Goal: Task Accomplishment & Management: Complete application form

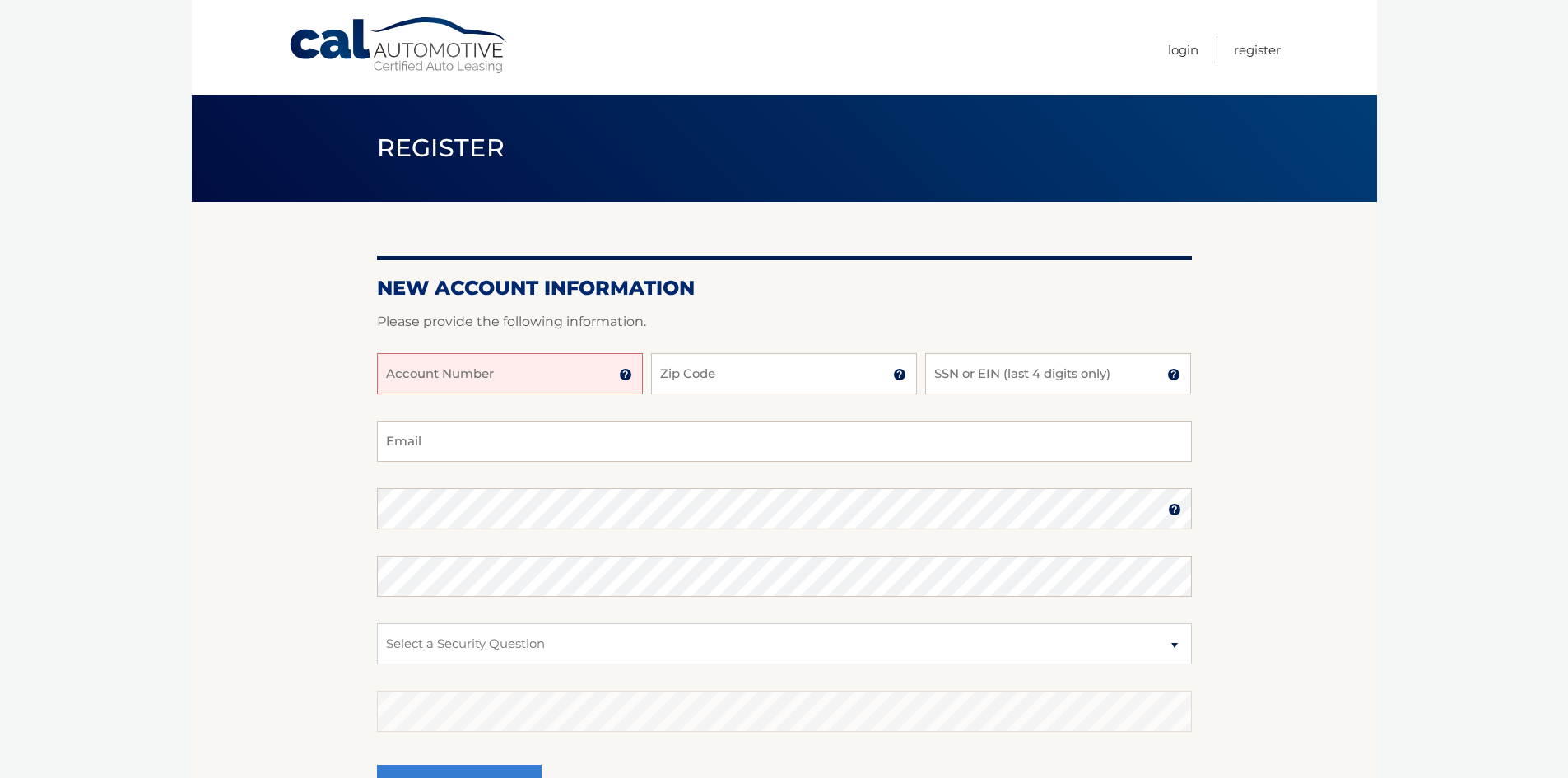
click at [499, 373] on input "Account Number" at bounding box center [509, 374] width 266 height 42
type input "44456025183"
click at [733, 367] on input "Zip Code" at bounding box center [784, 374] width 266 height 42
type input "33437"
click at [1013, 370] on input "SSN or EIN (last 4 digits only)" at bounding box center [1057, 374] width 266 height 42
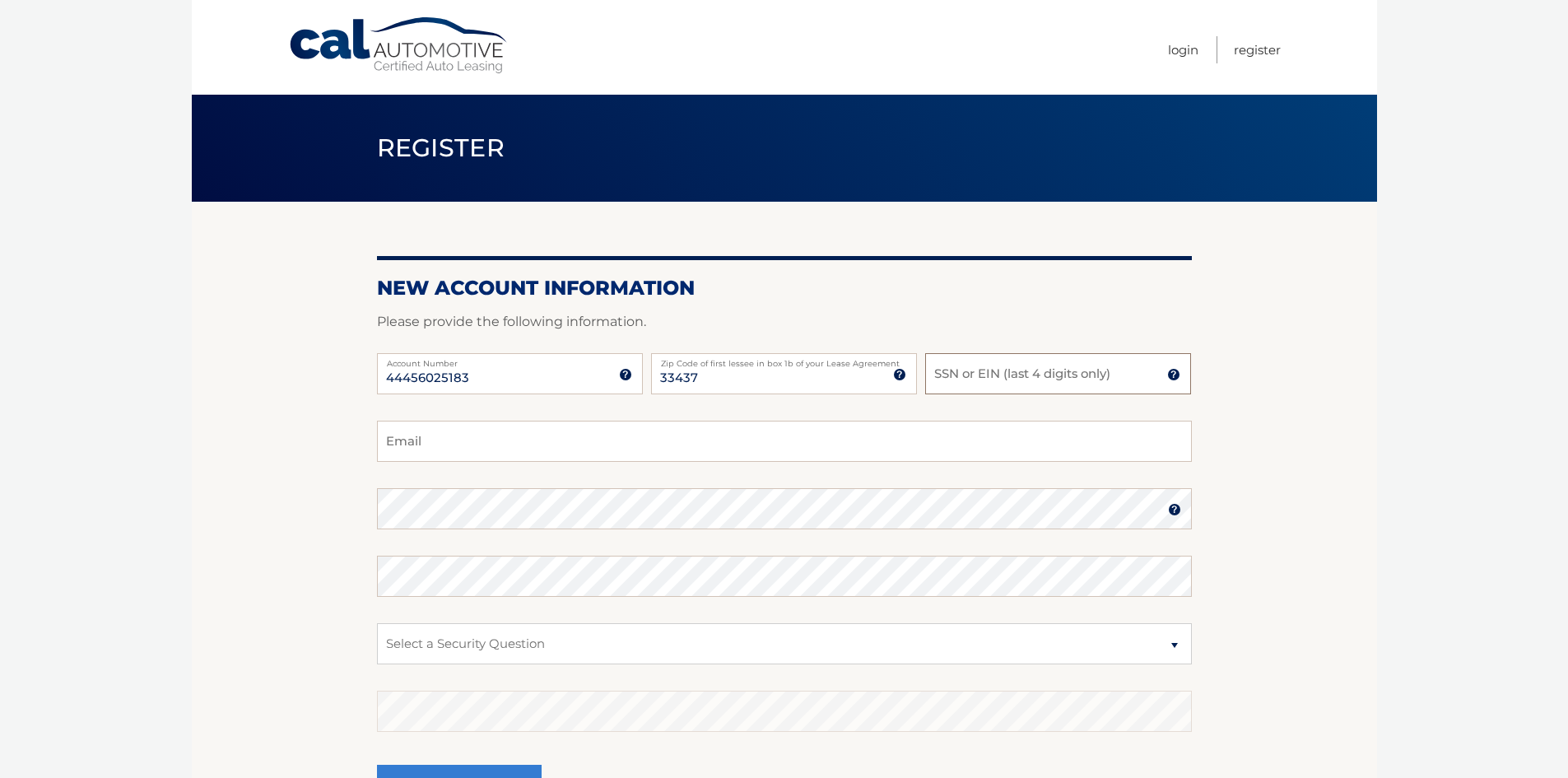
type input "7"
type input "4731"
click at [420, 442] on input "Email" at bounding box center [784, 441] width 815 height 42
type input "onedayeatatime@gmail.com"
click at [463, 647] on select "Select a Security Question What was the name of your elementary school? What is…" at bounding box center [784, 644] width 815 height 42
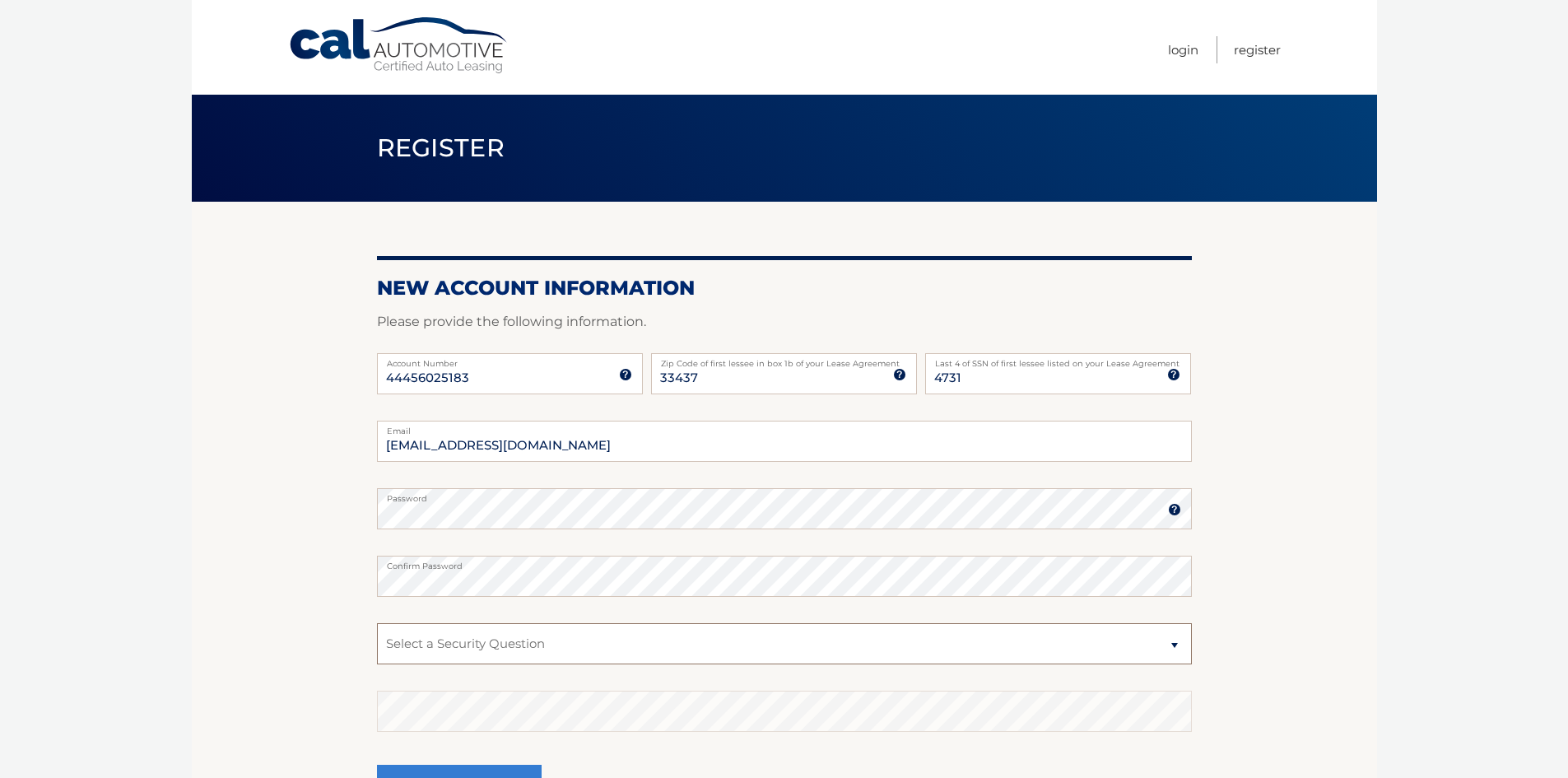
select select "2"
click at [377, 623] on select "Select a Security Question What was the name of your elementary school? What is…" at bounding box center [784, 644] width 815 height 42
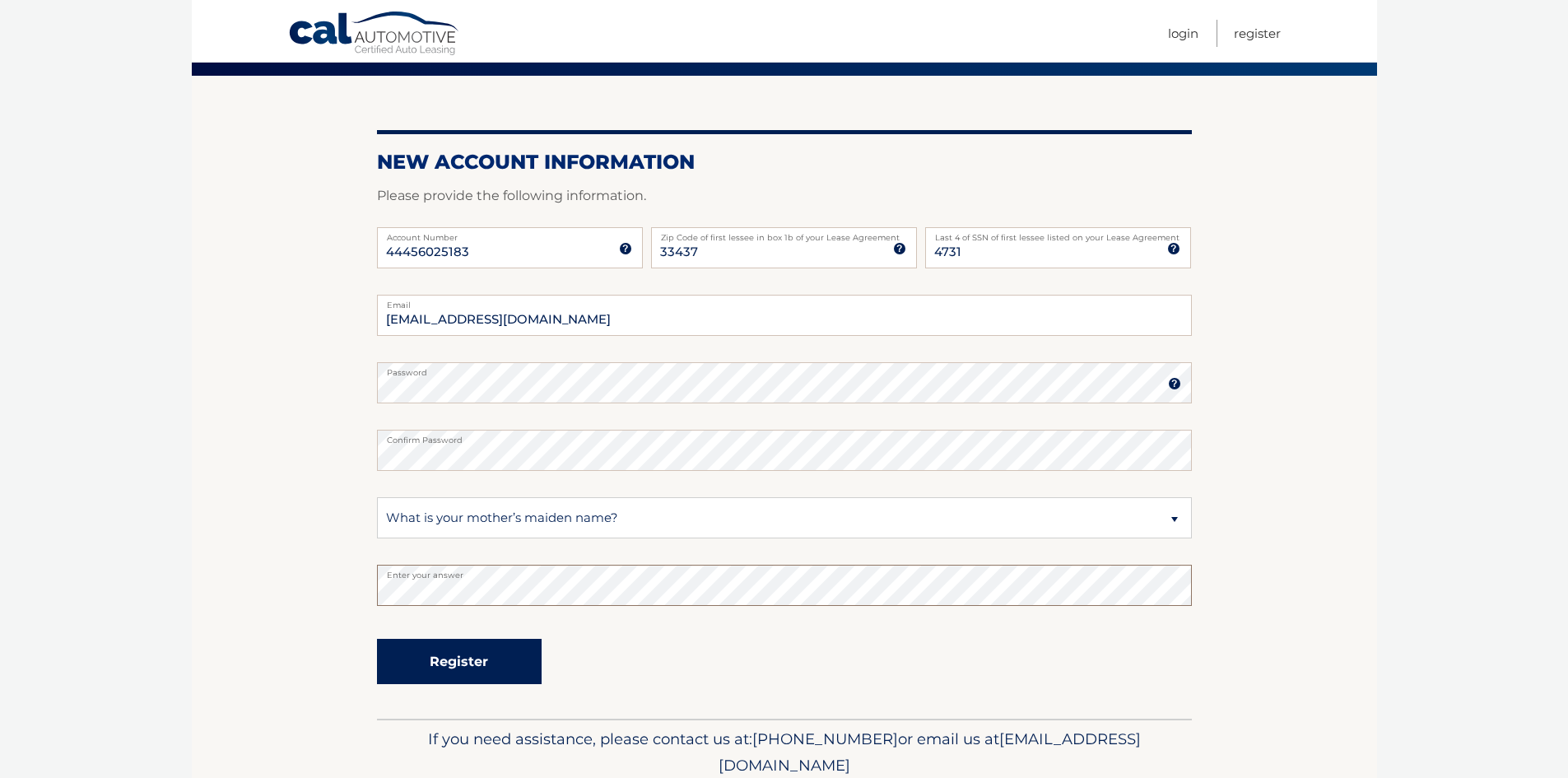
scroll to position [164, 0]
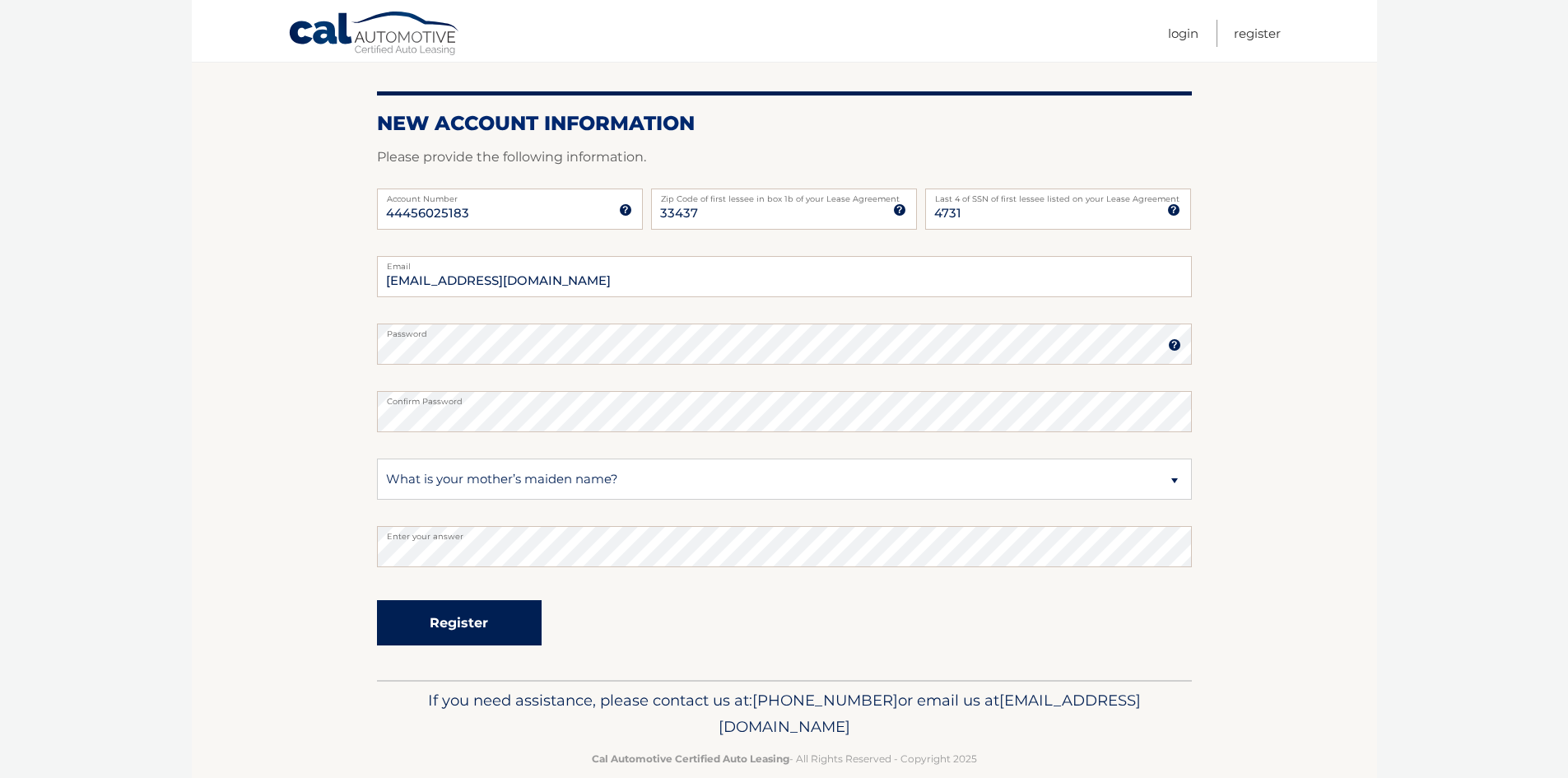
click at [462, 620] on button "Register" at bounding box center [459, 623] width 164 height 45
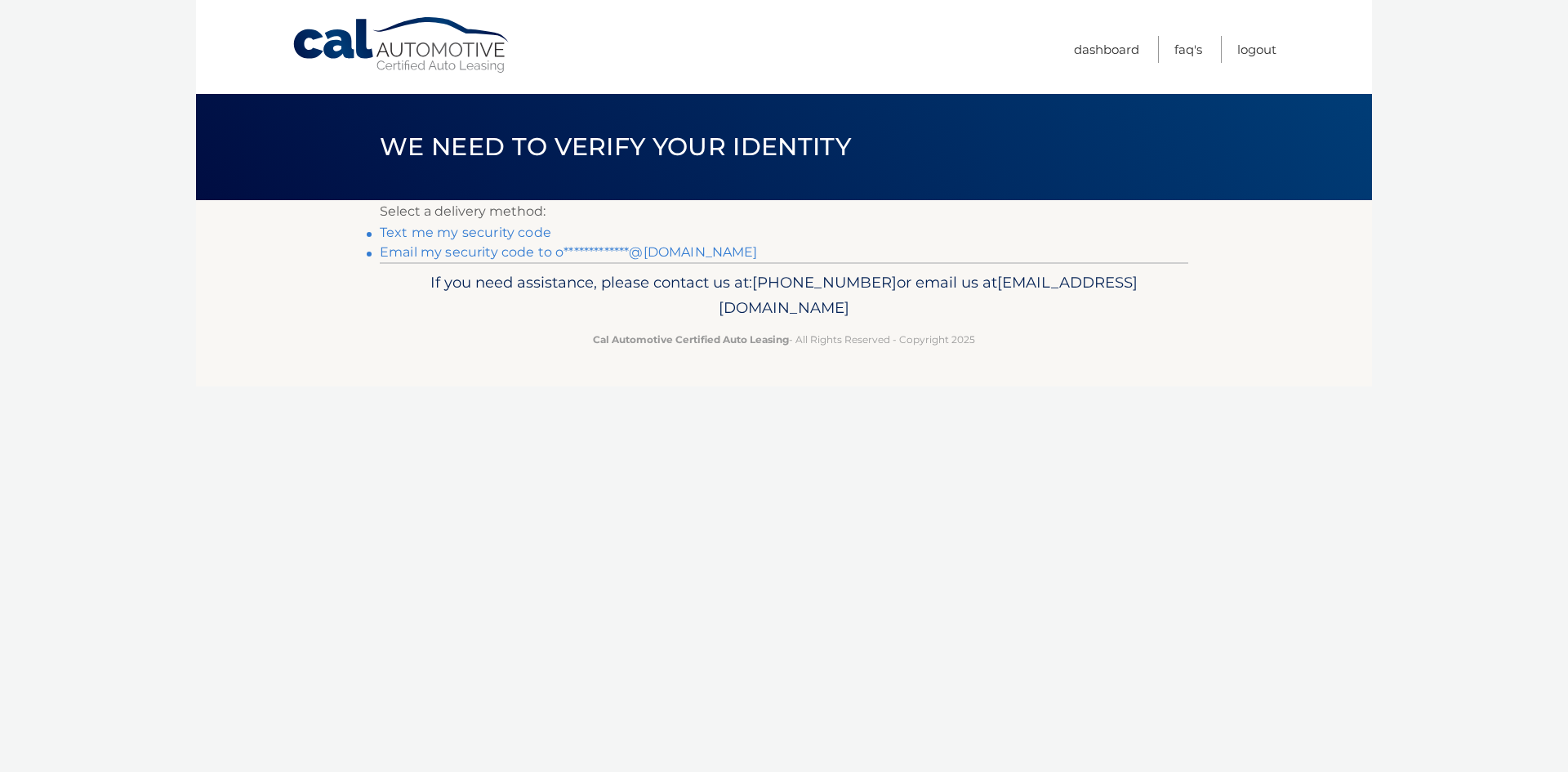
click at [507, 231] on link "Text me my security code" at bounding box center [465, 233] width 172 height 15
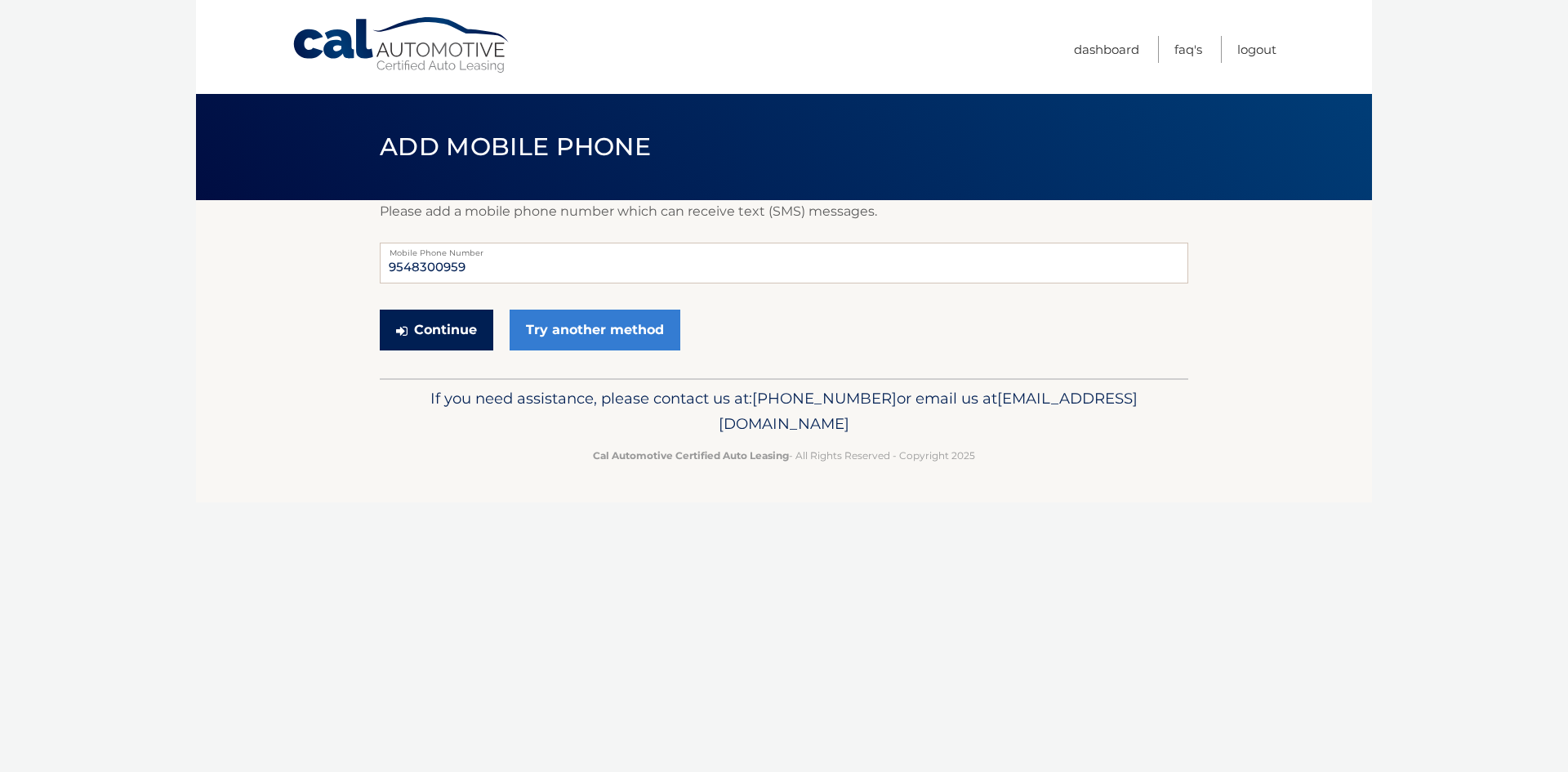
click at [450, 327] on button "Continue" at bounding box center [436, 331] width 113 height 41
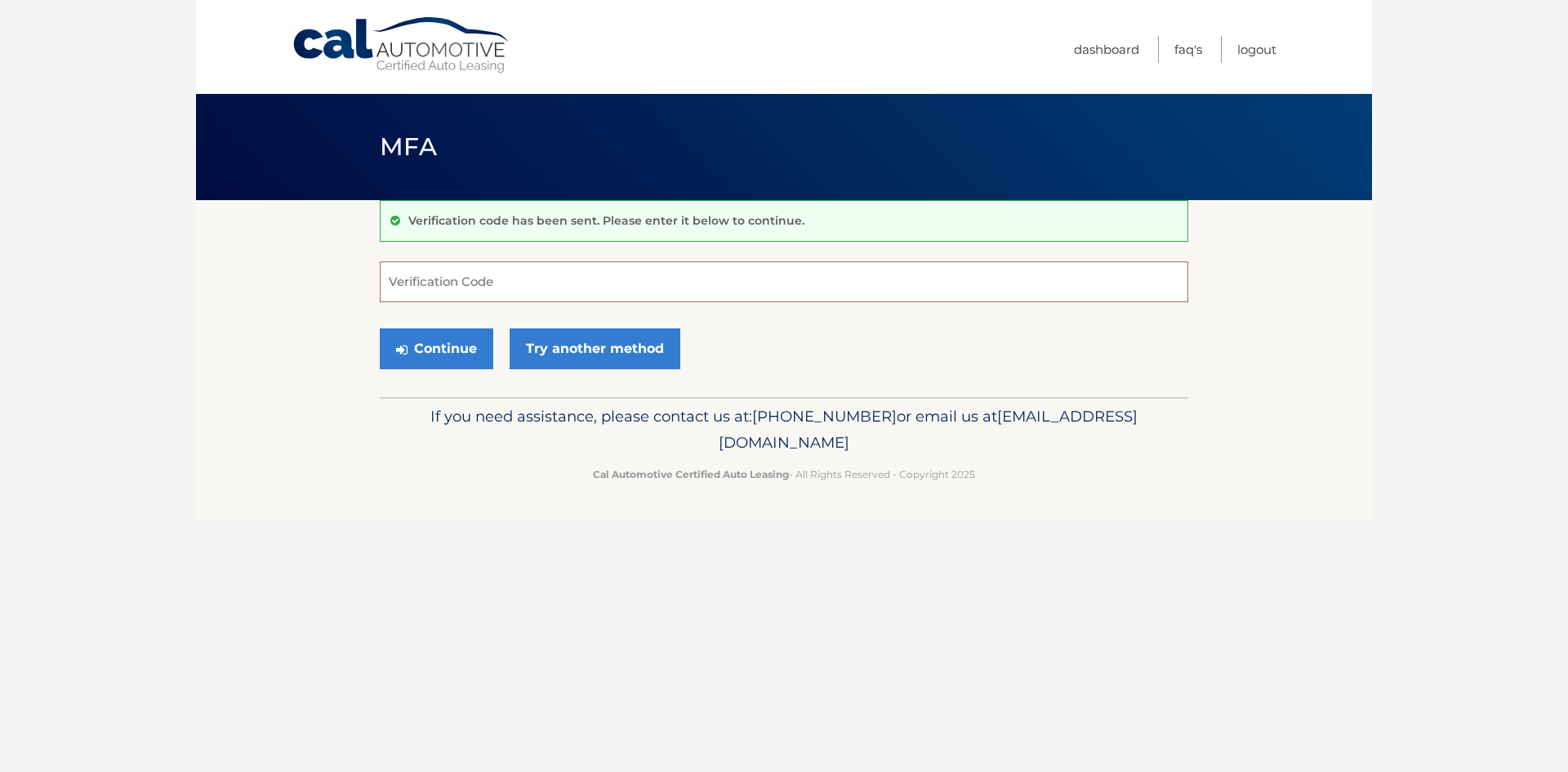
click at [427, 272] on input "Verification Code" at bounding box center [784, 282] width 808 height 41
type input "824668"
click at [446, 350] on button "Continue" at bounding box center [436, 350] width 113 height 41
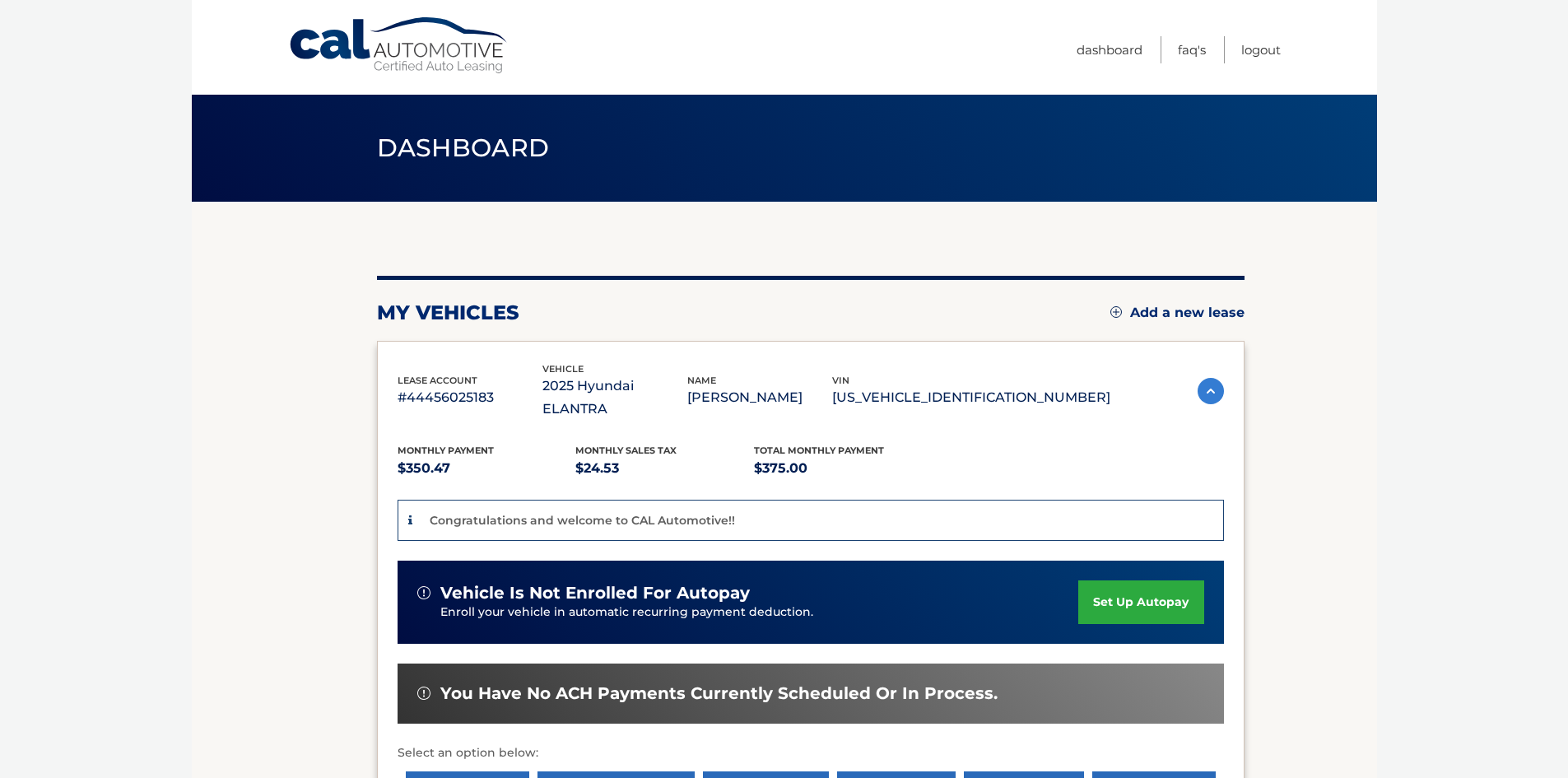
click at [1116, 581] on link "set up autopay" at bounding box center [1140, 602] width 125 height 43
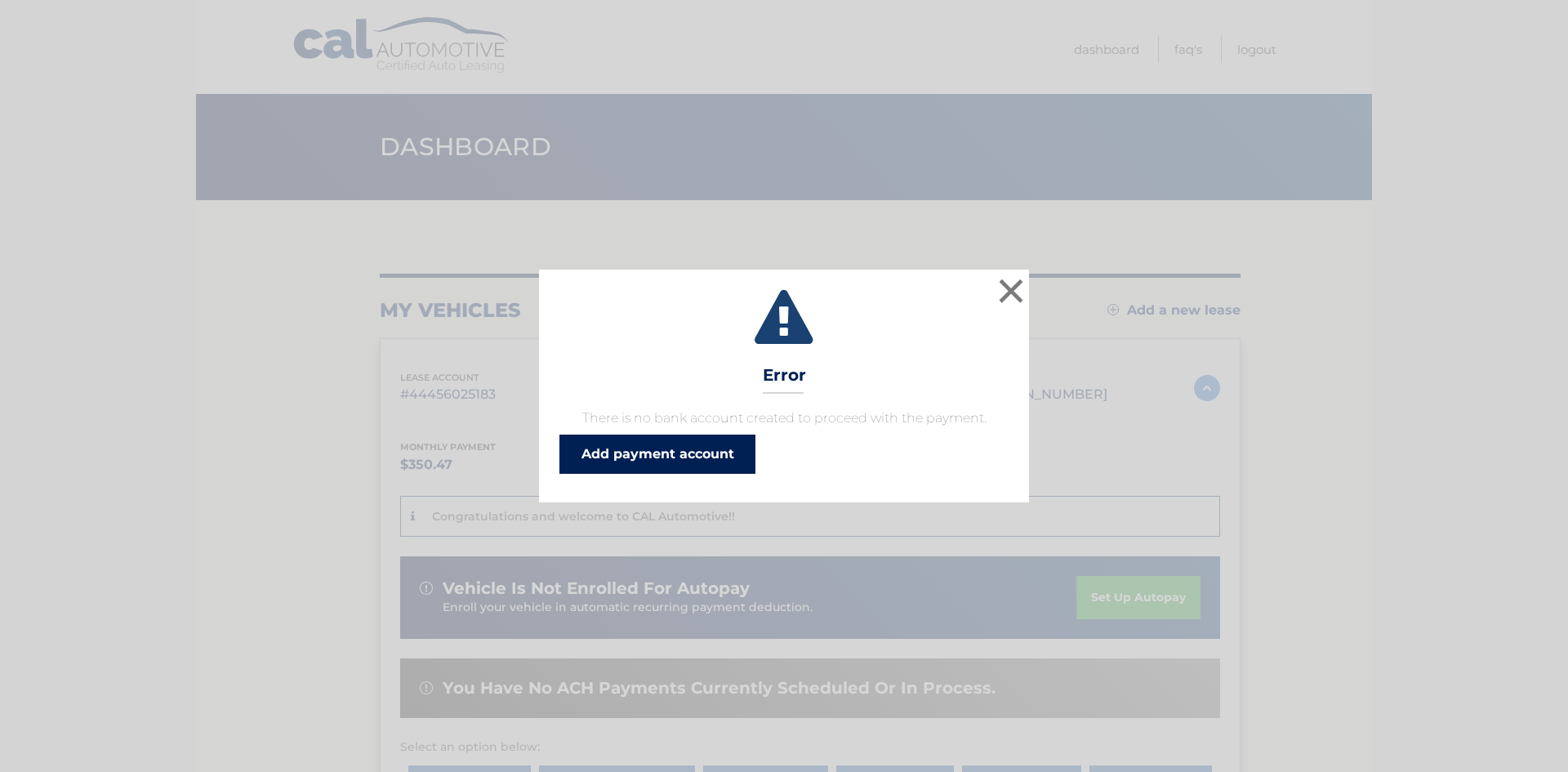
click at [623, 452] on link "Add payment account" at bounding box center [657, 454] width 196 height 40
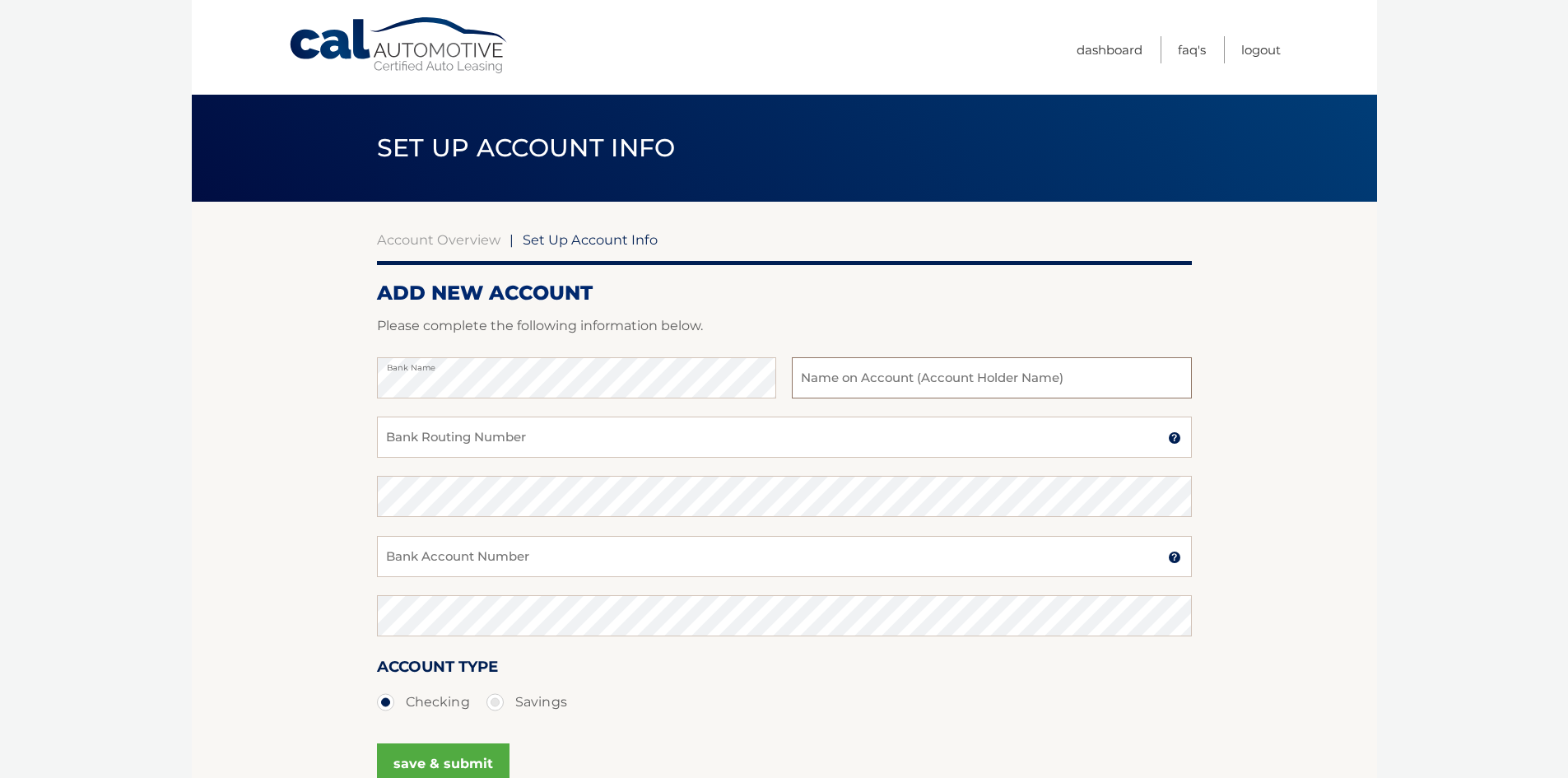
click at [881, 382] on input "text" at bounding box center [990, 378] width 399 height 42
type input "[PERSON_NAME]"
click at [414, 434] on input "Bank Routing Number" at bounding box center [784, 437] width 815 height 42
click at [442, 442] on input "Bank Routing Number" at bounding box center [784, 437] width 815 height 42
type input "063107513"
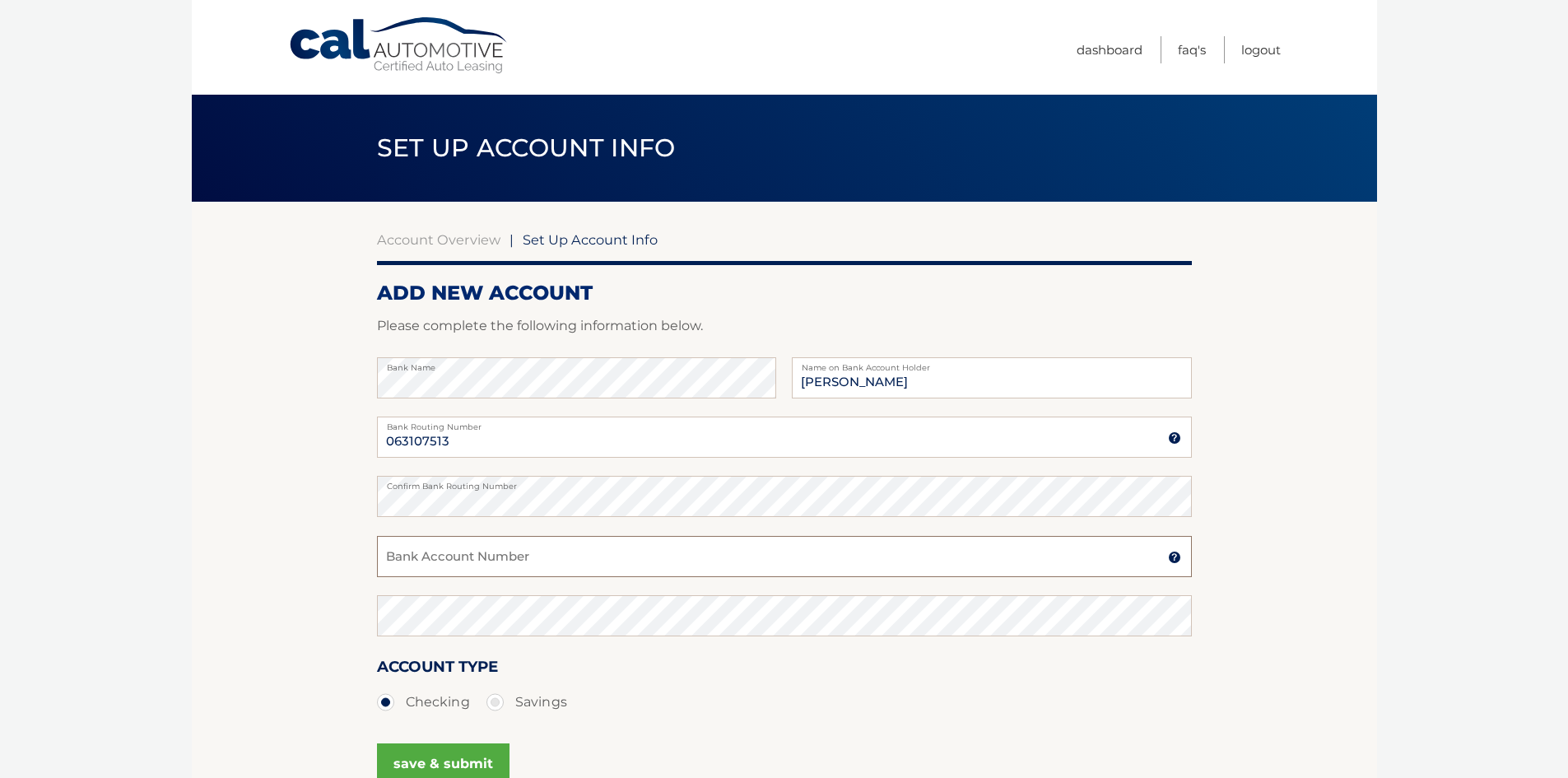
click at [432, 561] on input "Bank Account Number" at bounding box center [784, 556] width 815 height 42
click at [434, 560] on input "1151620031825" at bounding box center [784, 556] width 815 height 42
type input "1151620131825"
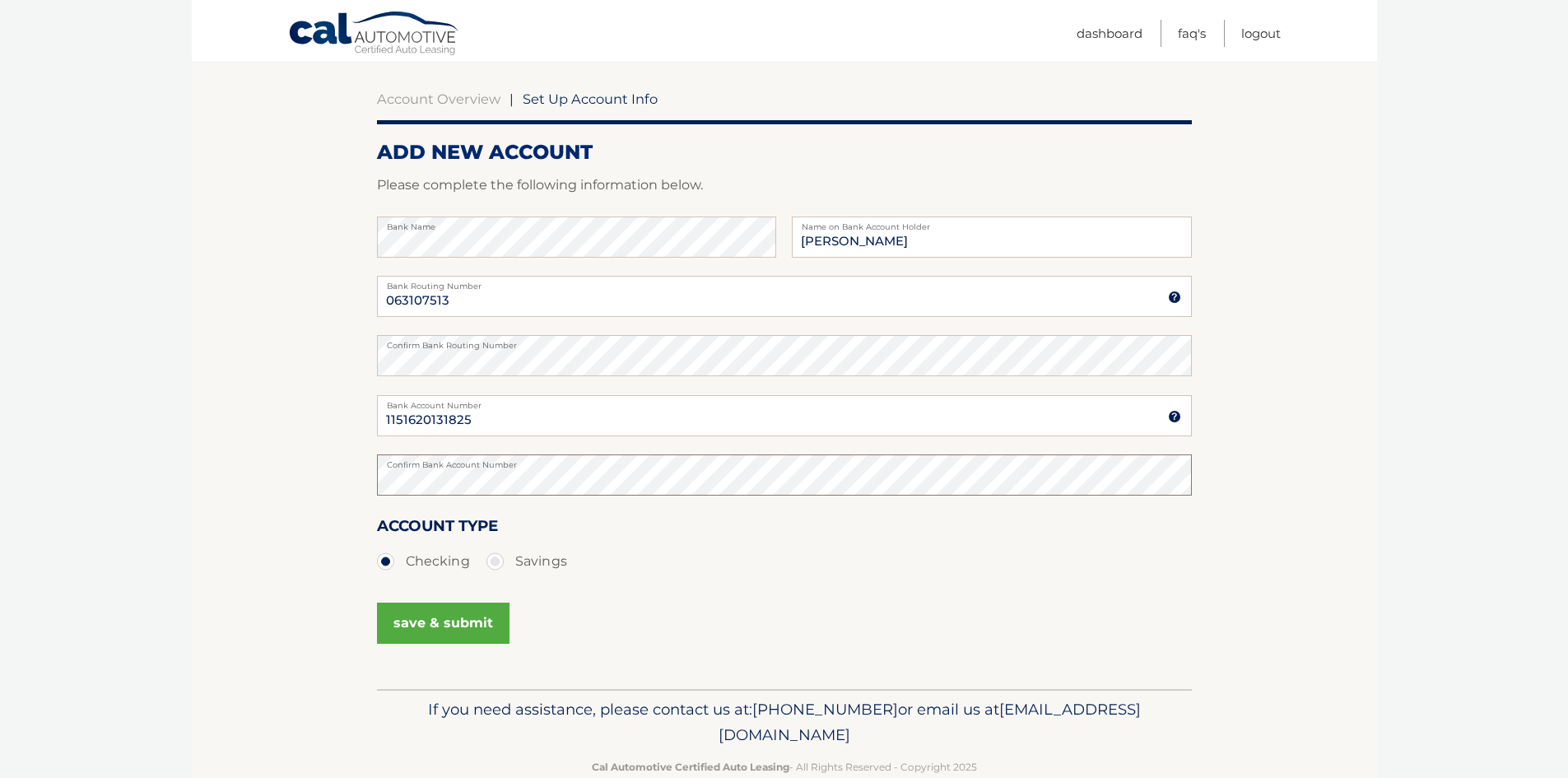
scroll to position [164, 0]
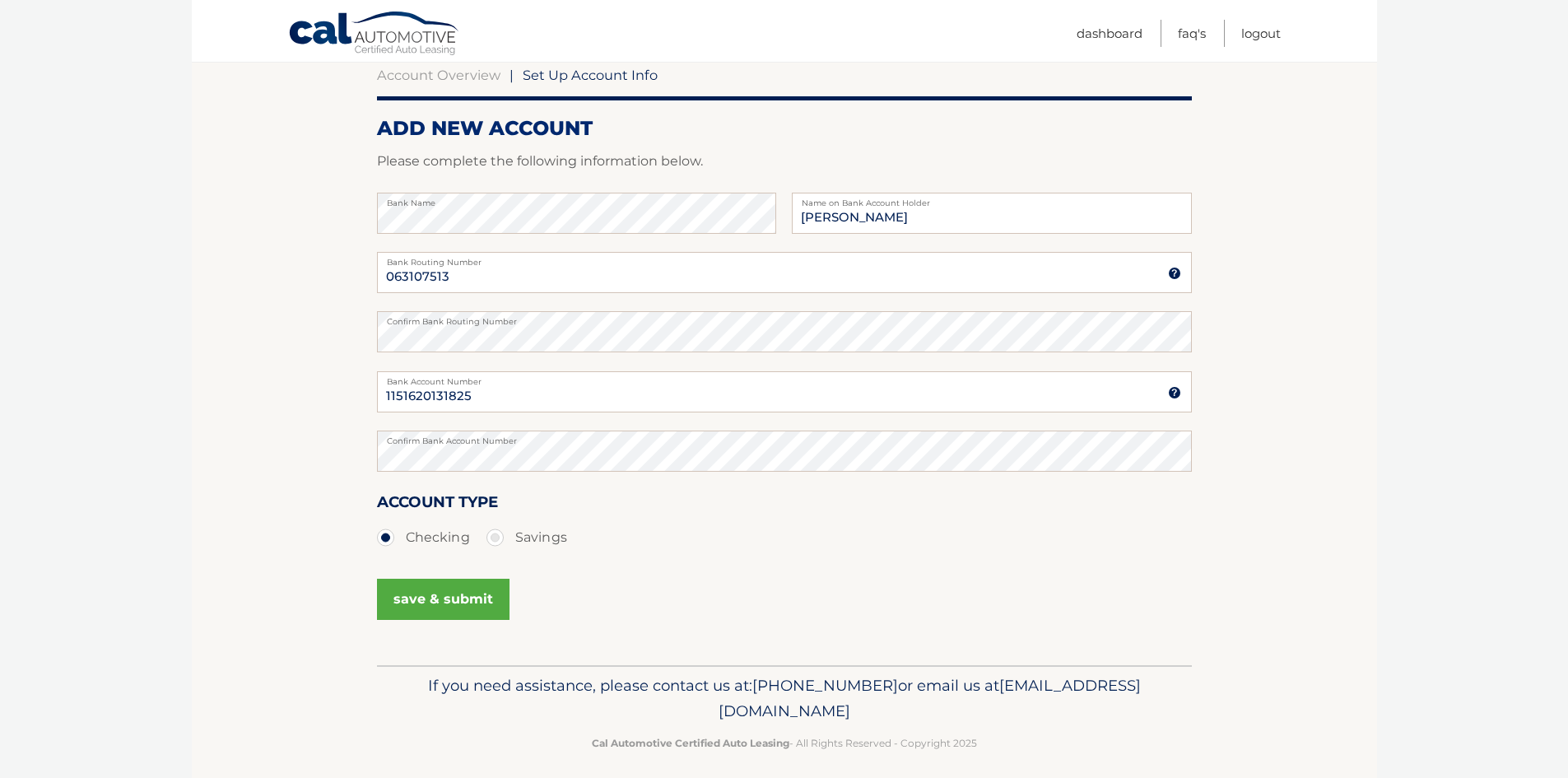
click at [448, 606] on button "save & submit" at bounding box center [443, 600] width 132 height 42
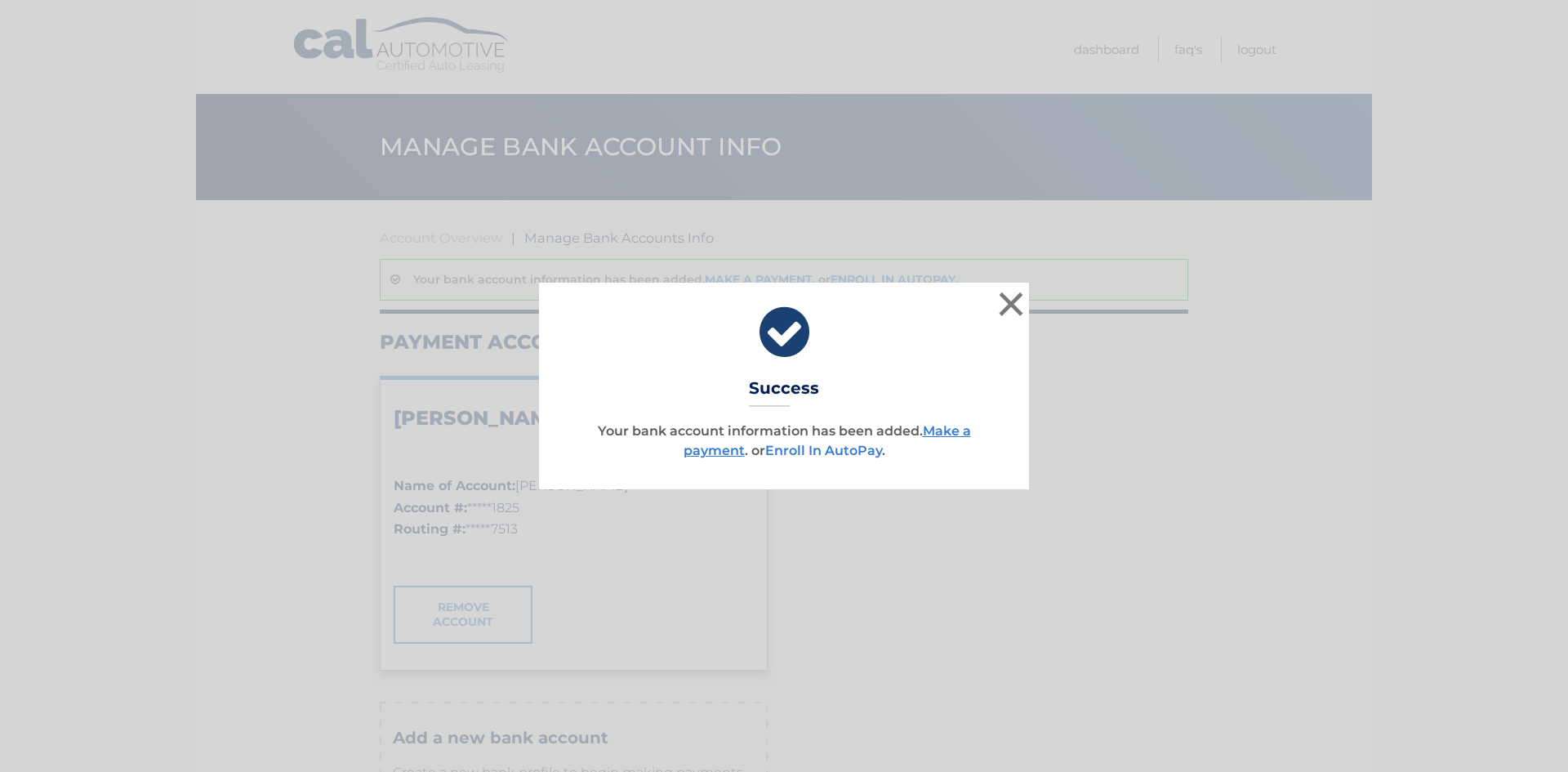
click at [828, 448] on link "Enroll In AutoPay" at bounding box center [824, 451] width 117 height 15
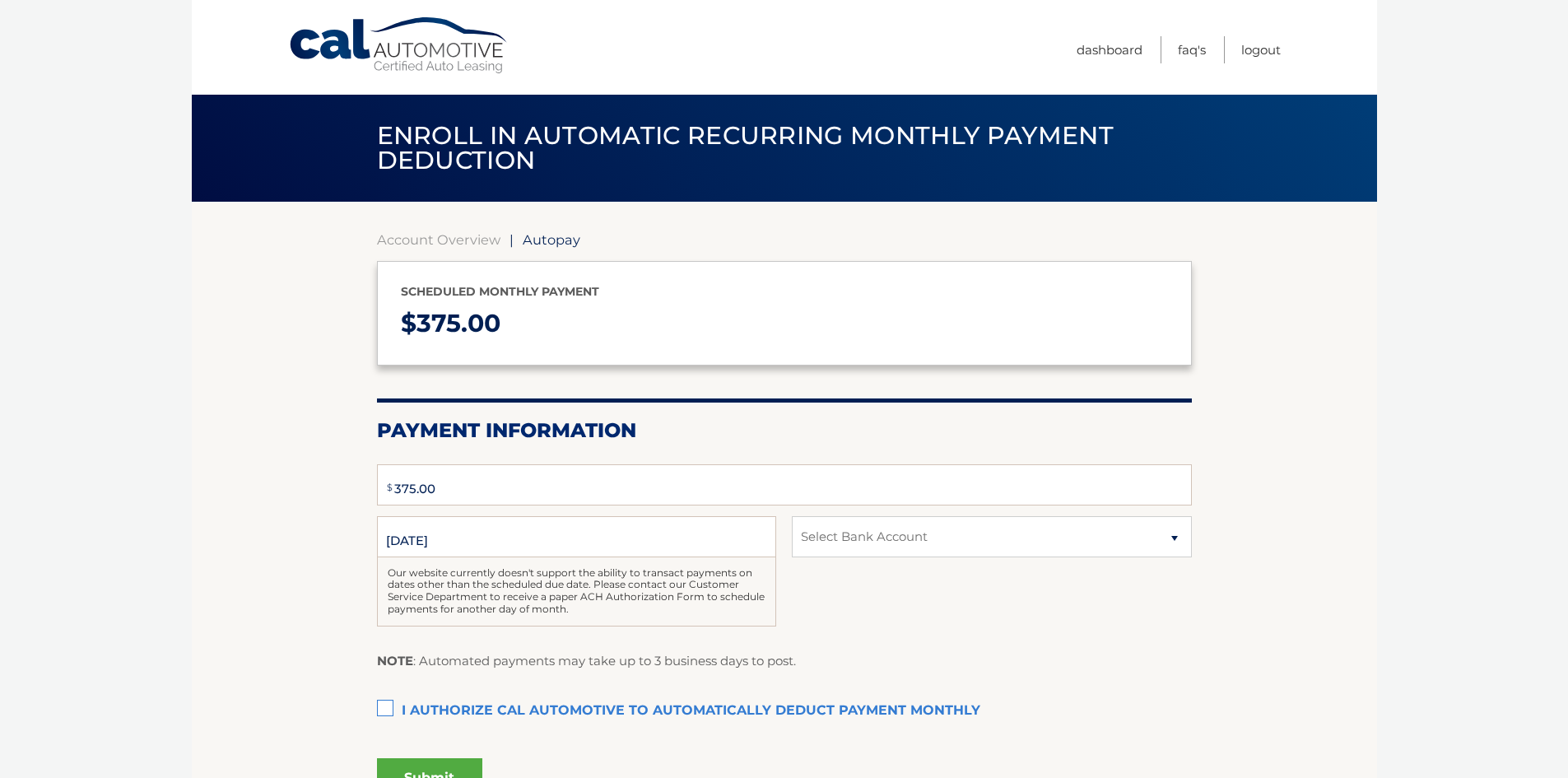
type input "375"
select select "MmY1NzM5OGUtZGM5Ny00OWFiLThhNjctYjI3ZGU1ZjllZTNh"
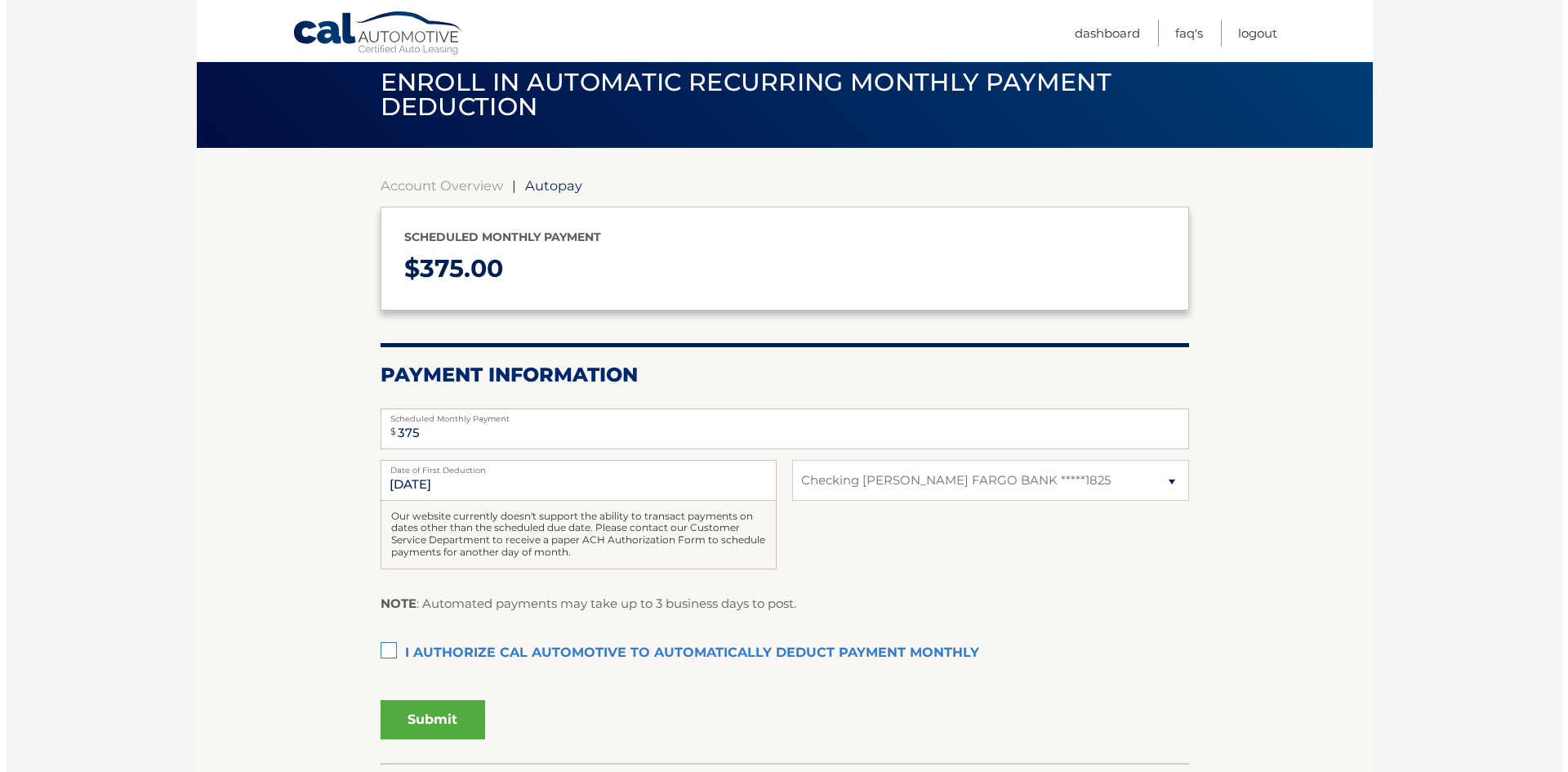
scroll to position [82, 0]
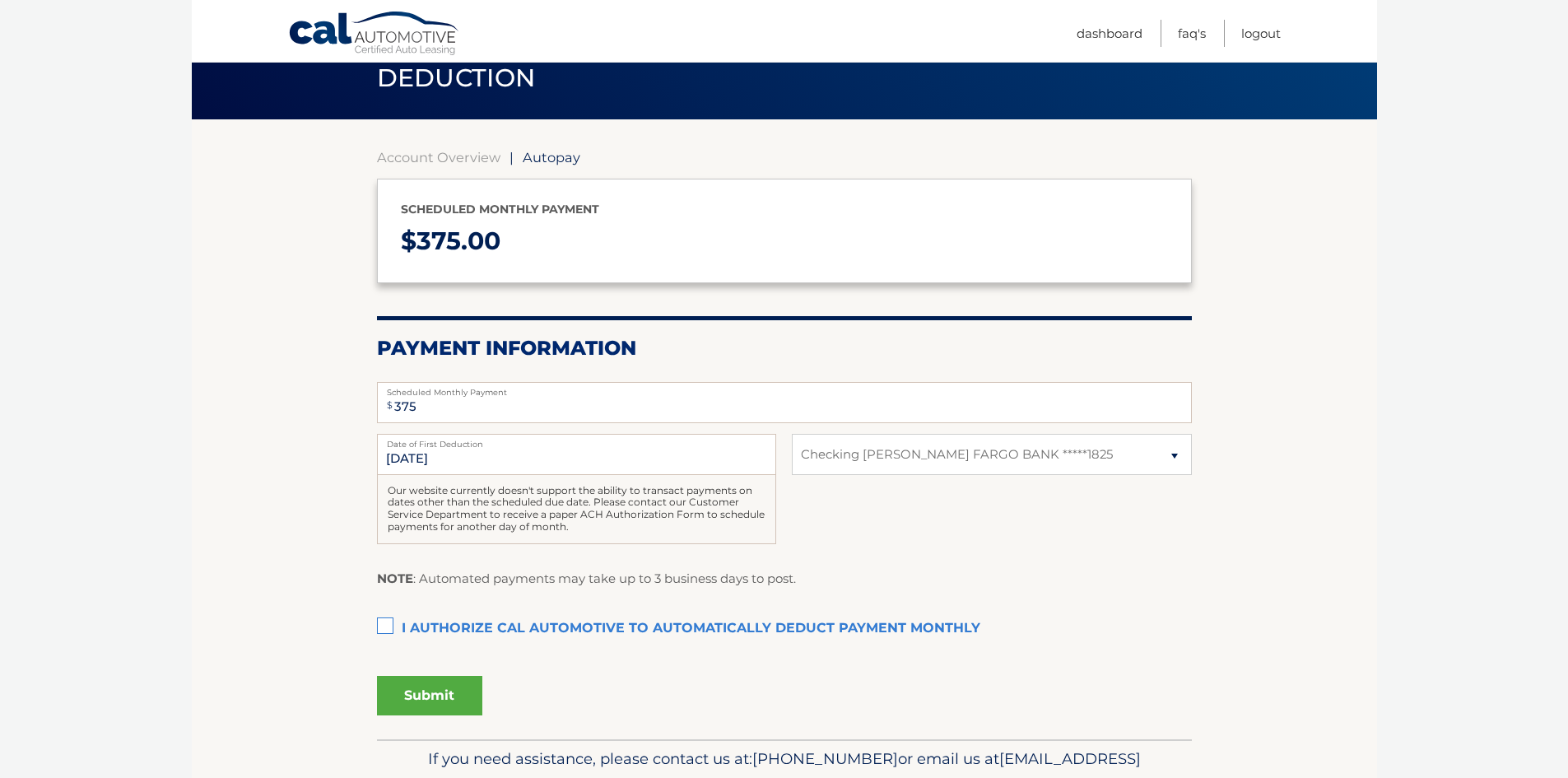
click at [381, 623] on label "I authorize cal automotive to automatically deduct payment monthly This checkbo…" at bounding box center [784, 629] width 815 height 33
click at [0, 0] on input "I authorize cal automotive to automatically deduct payment monthly This checkbo…" at bounding box center [0, 0] width 0 height 0
click at [422, 698] on button "Submit" at bounding box center [430, 696] width 106 height 40
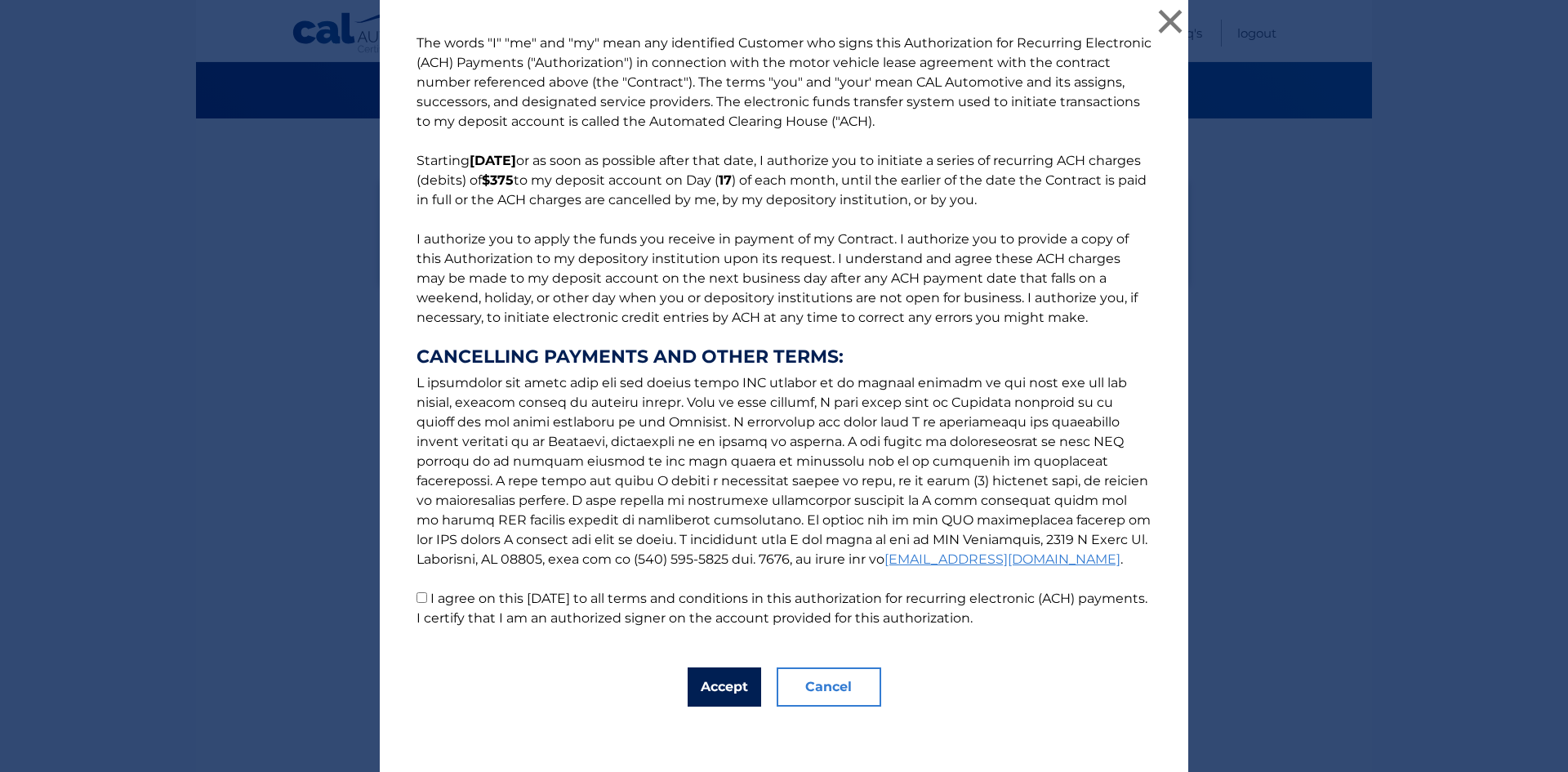
click at [712, 686] on button "Accept" at bounding box center [724, 687] width 74 height 40
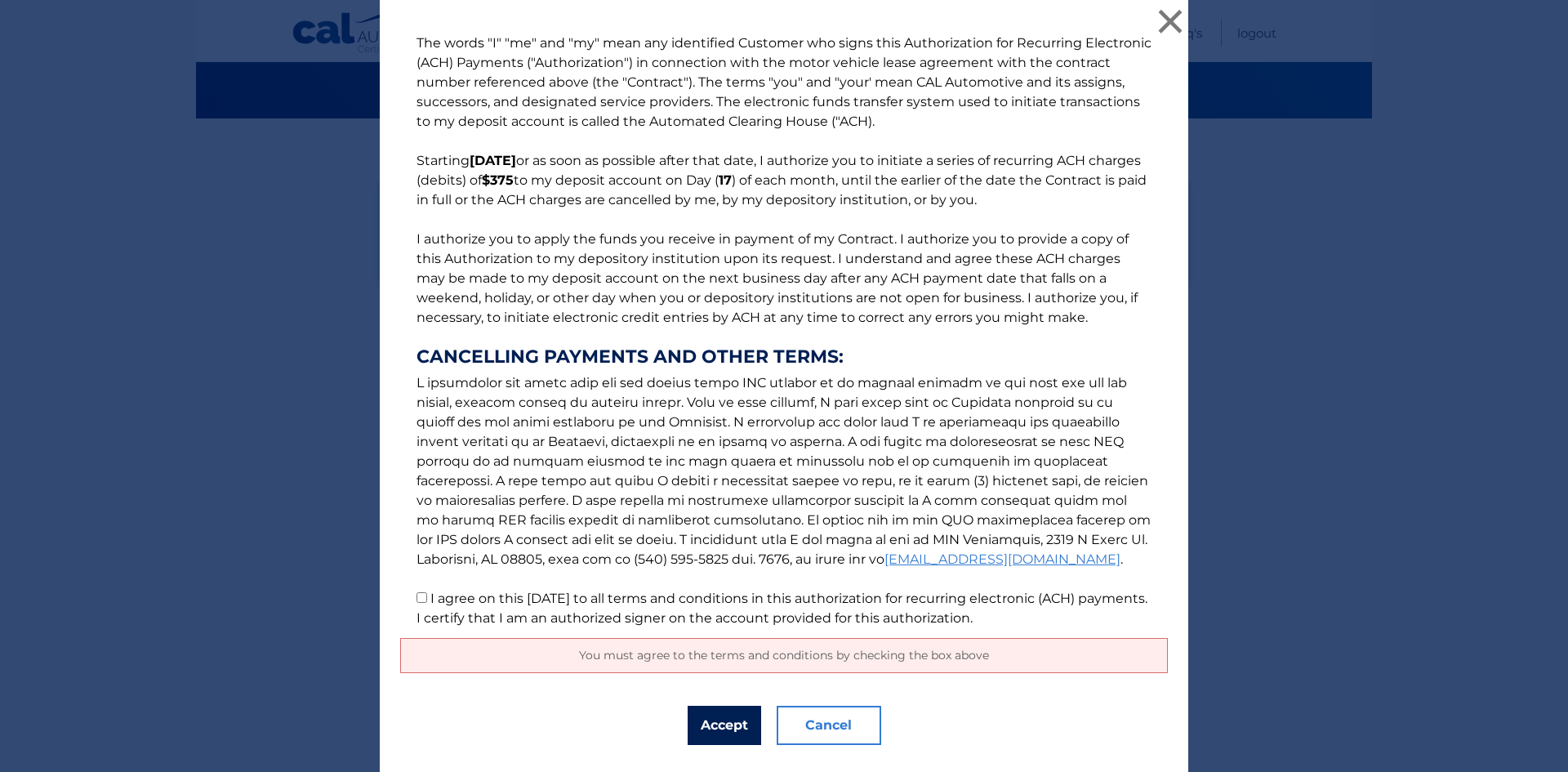
click at [716, 724] on button "Accept" at bounding box center [724, 726] width 74 height 40
click at [418, 598] on input "I agree on this 10/13/2025 to all terms and conditions in this authorization fo…" at bounding box center [421, 598] width 10 height 10
checkbox input "true"
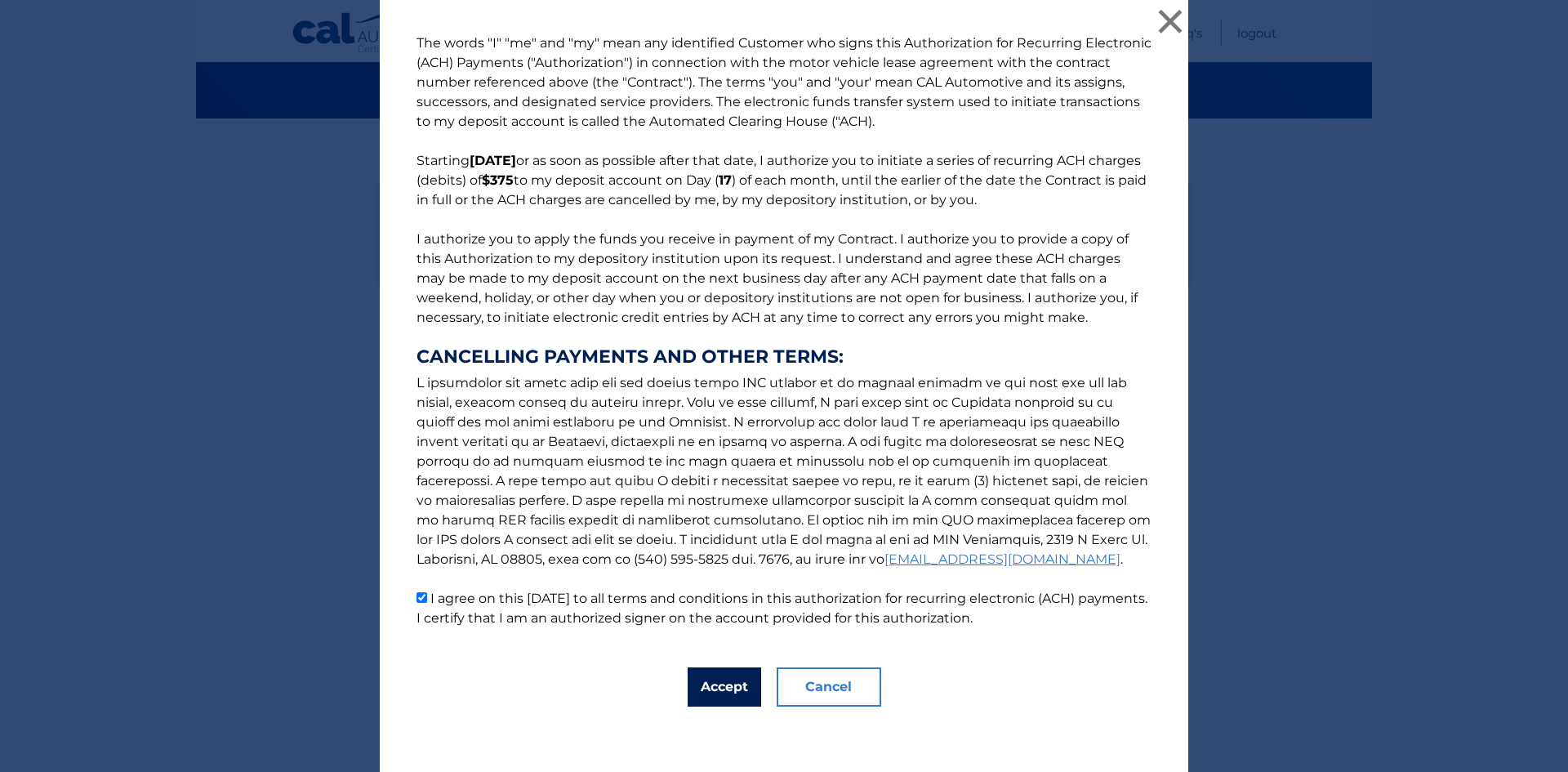
click at [714, 689] on button "Accept" at bounding box center [724, 687] width 74 height 40
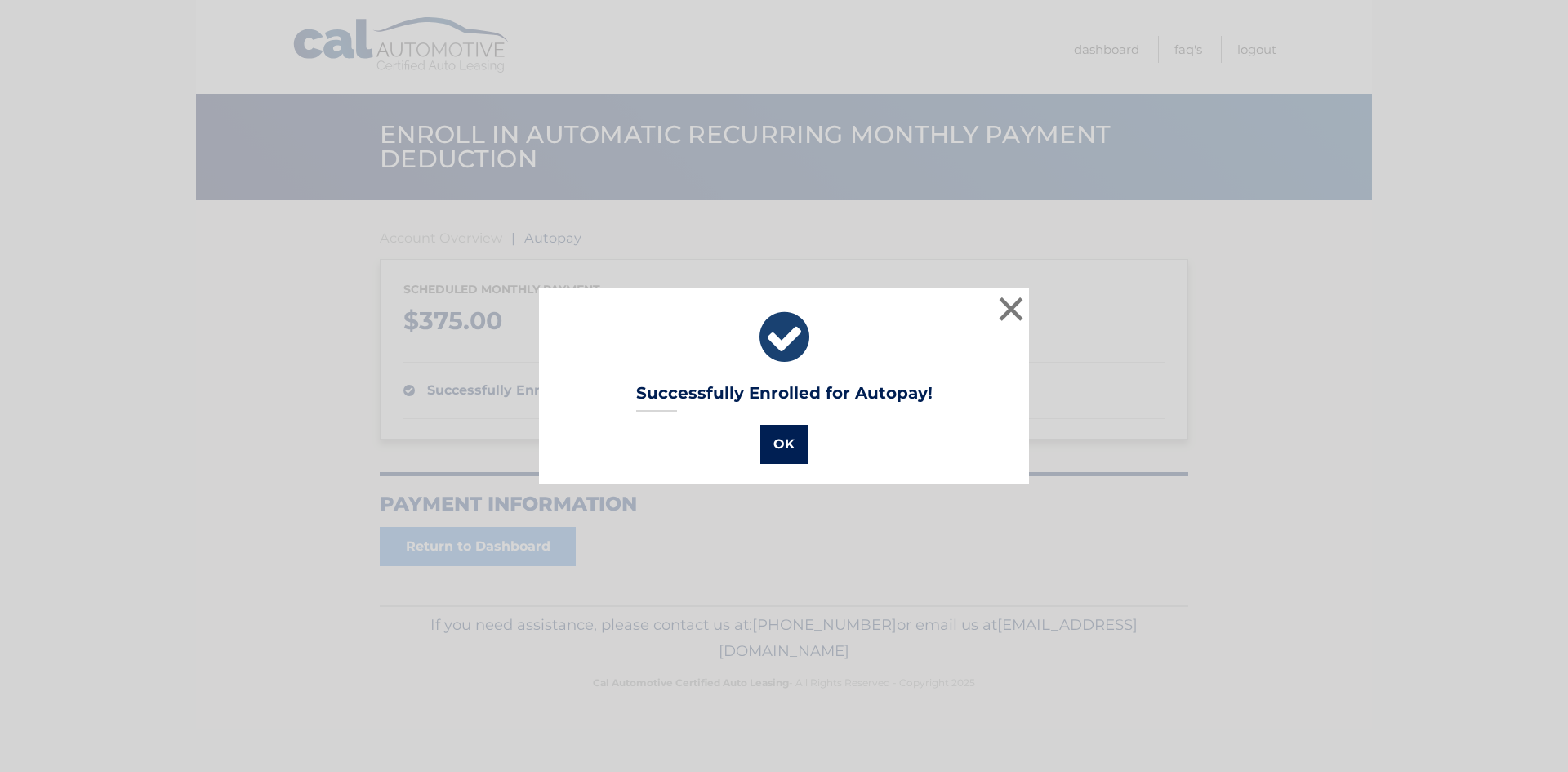
click at [796, 447] on button "OK" at bounding box center [784, 445] width 47 height 40
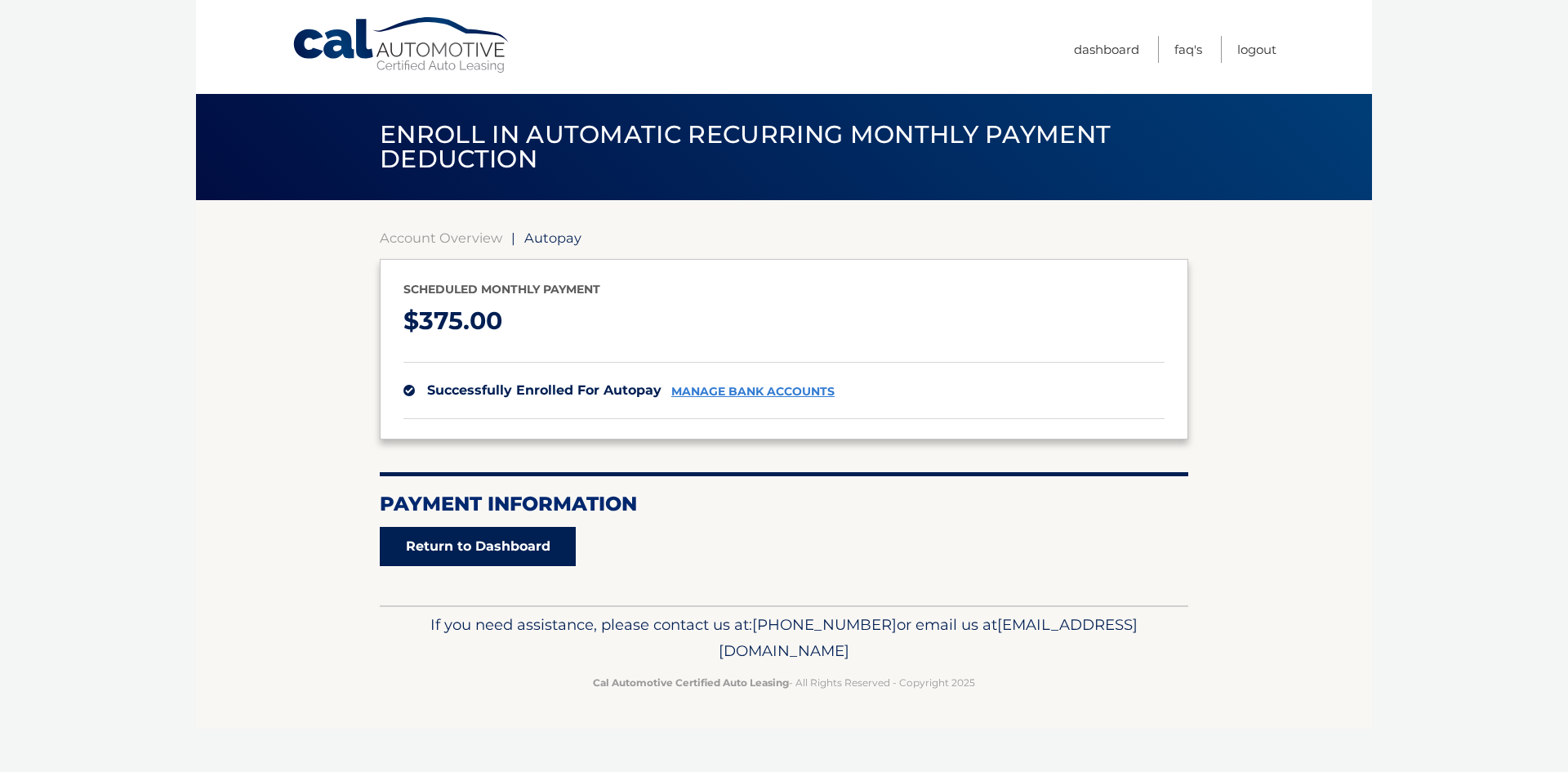
click at [504, 548] on link "Return to Dashboard" at bounding box center [477, 547] width 196 height 40
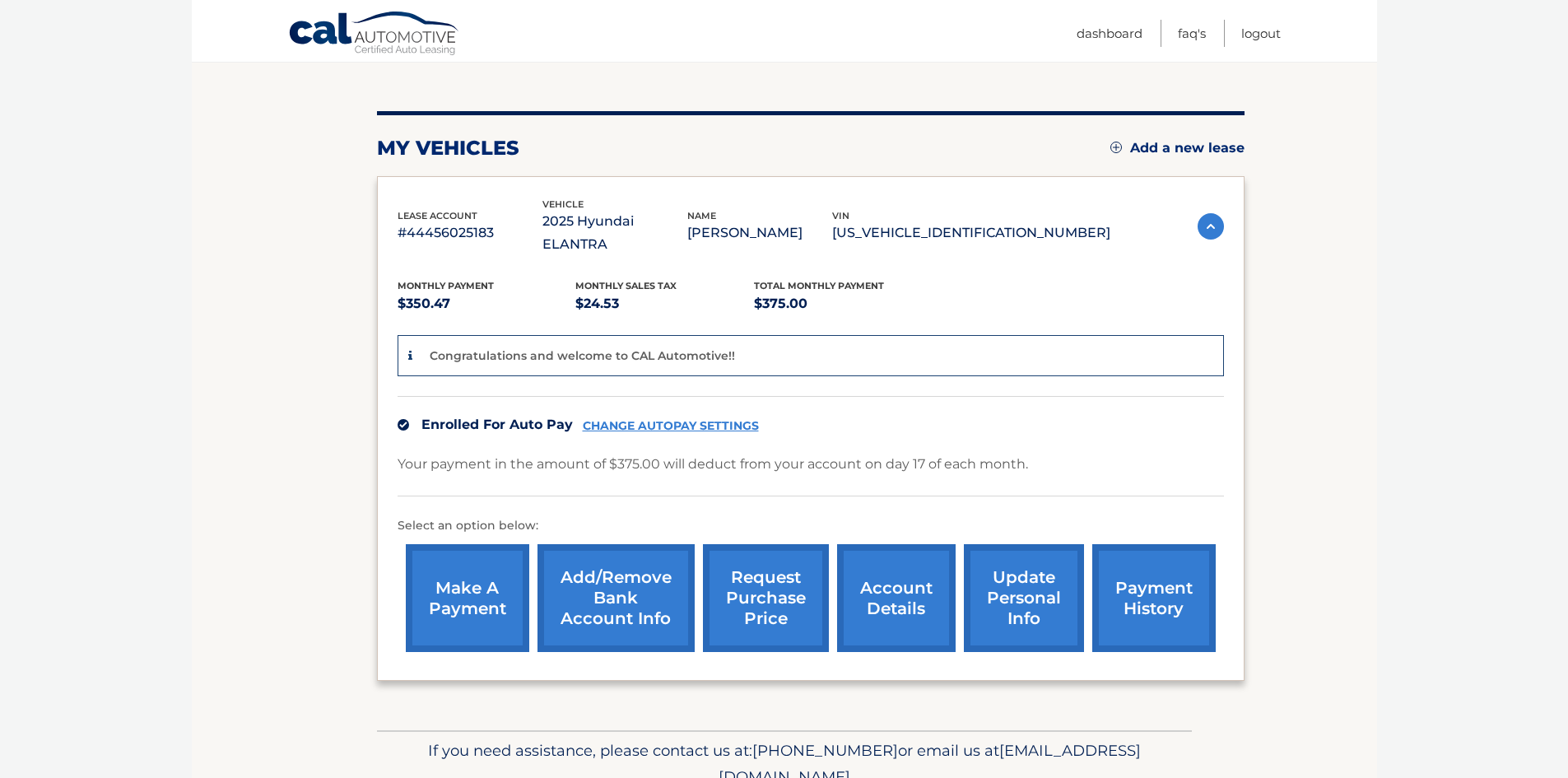
scroll to position [219, 0]
